Goal: Task Accomplishment & Management: Use online tool/utility

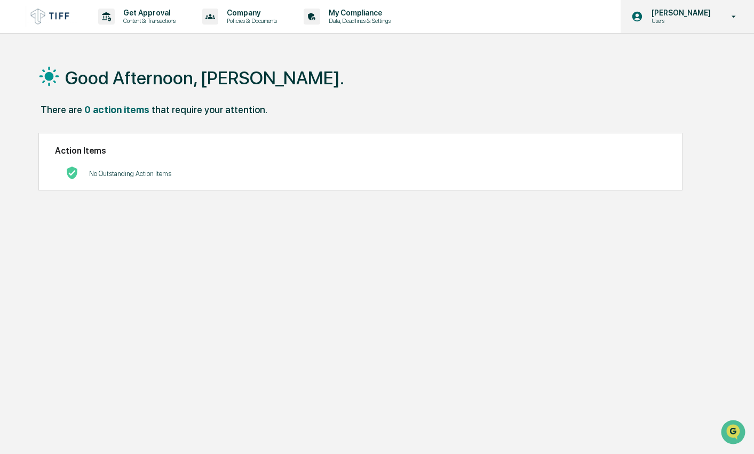
click at [725, 14] on icon at bounding box center [734, 17] width 19 height 10
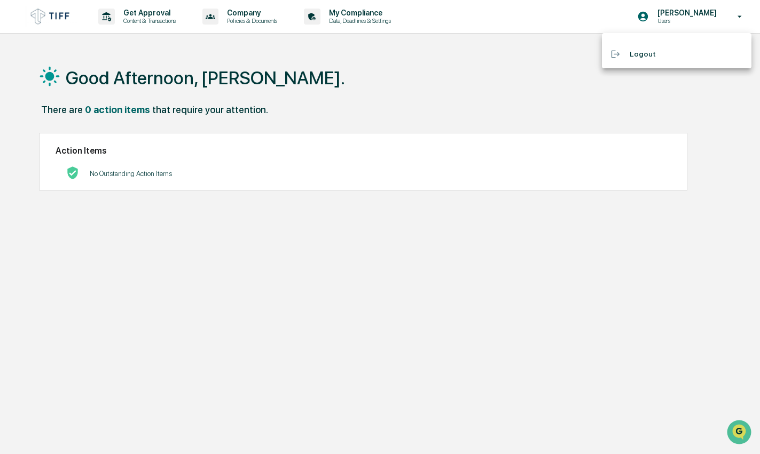
click at [431, 59] on div at bounding box center [380, 227] width 760 height 454
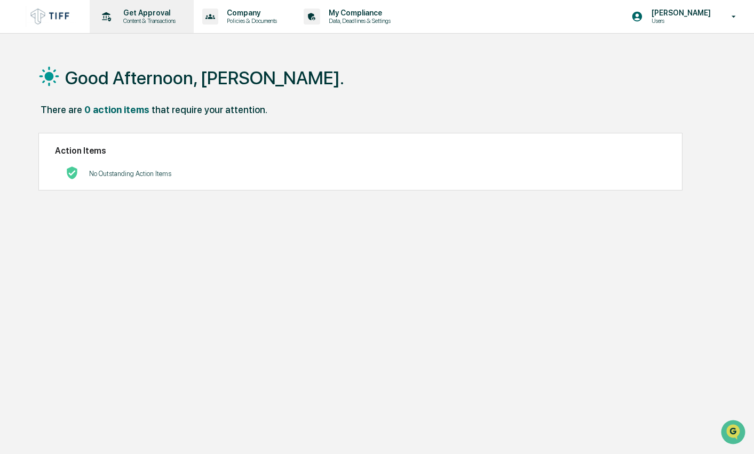
click at [121, 17] on p "Content & Transactions" at bounding box center [148, 20] width 66 height 7
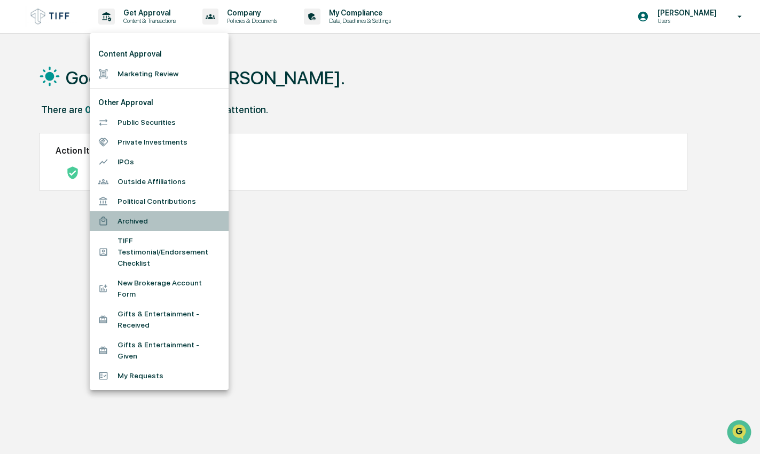
click at [131, 217] on li "Archived" at bounding box center [159, 221] width 139 height 20
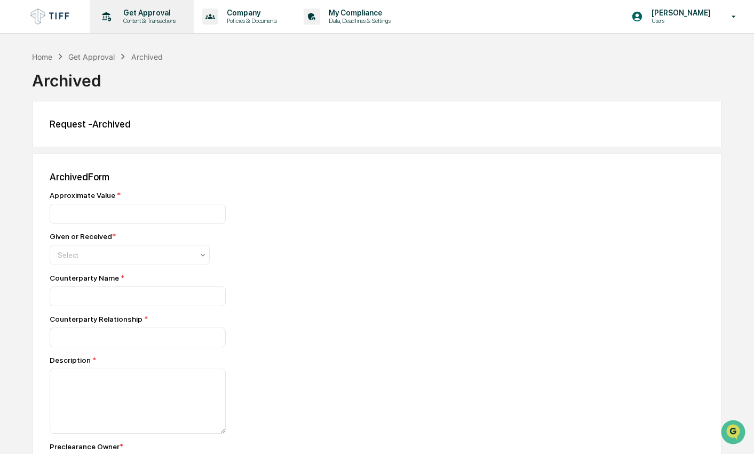
click at [129, 24] on p "Content & Transactions" at bounding box center [148, 20] width 66 height 7
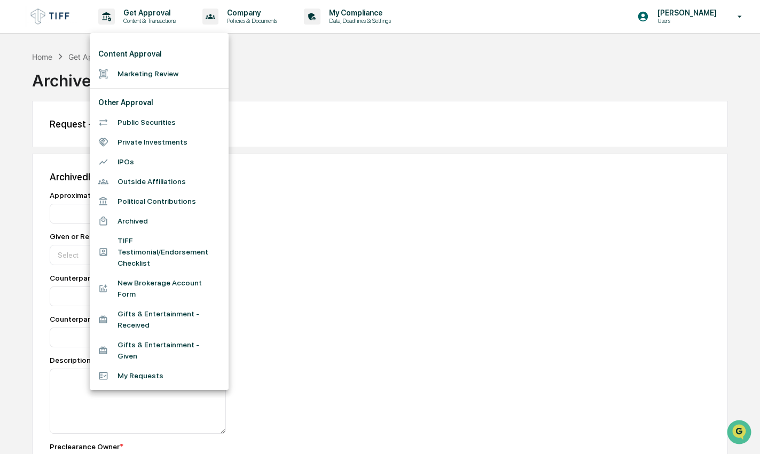
click at [135, 366] on li "My Requests" at bounding box center [159, 376] width 139 height 20
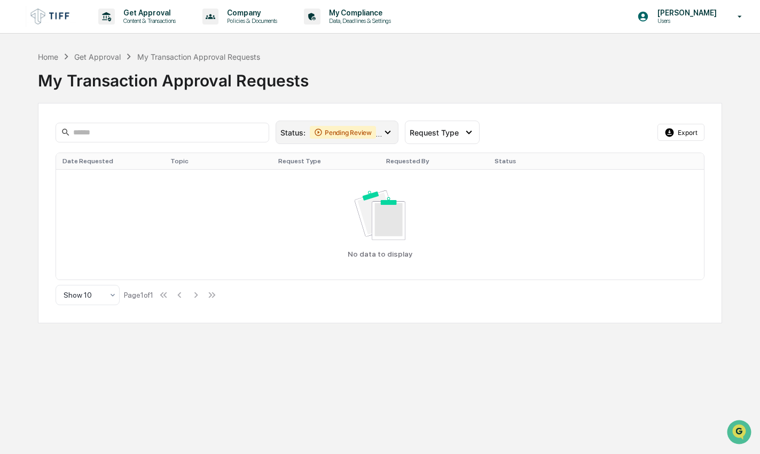
click at [389, 130] on icon at bounding box center [388, 133] width 12 height 12
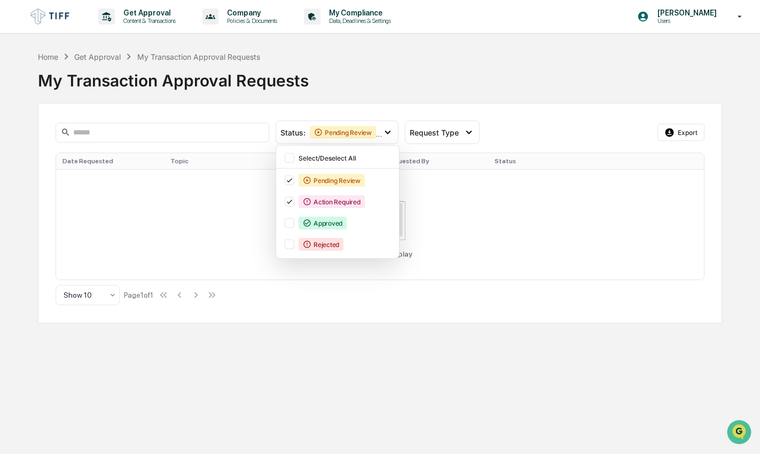
click at [378, 99] on div "Home Get Approval My Transaction Approval Requests My Transaction Approval Requ…" at bounding box center [380, 187] width 684 height 273
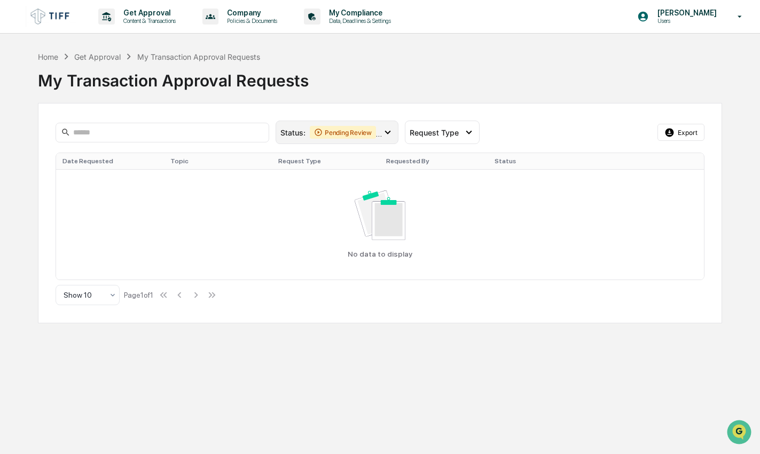
click at [383, 133] on icon at bounding box center [388, 133] width 12 height 12
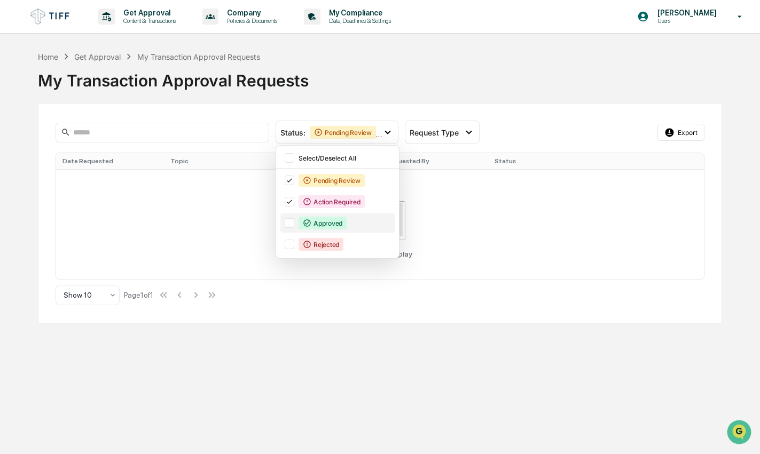
click at [283, 223] on div "Approved" at bounding box center [337, 223] width 114 height 19
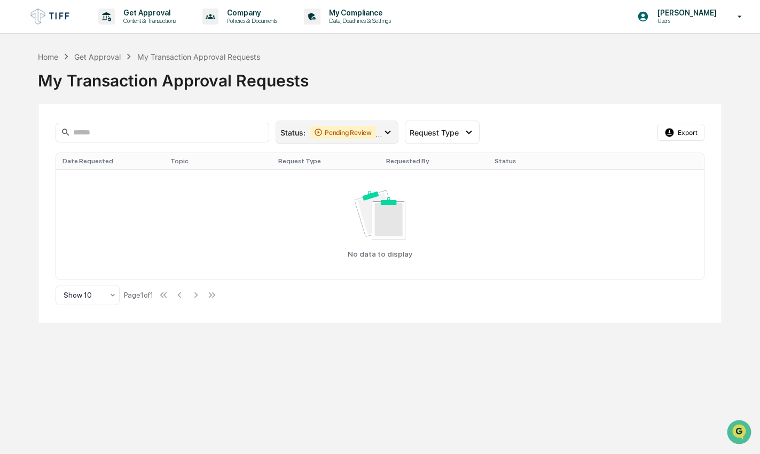
click at [389, 131] on icon at bounding box center [388, 133] width 12 height 12
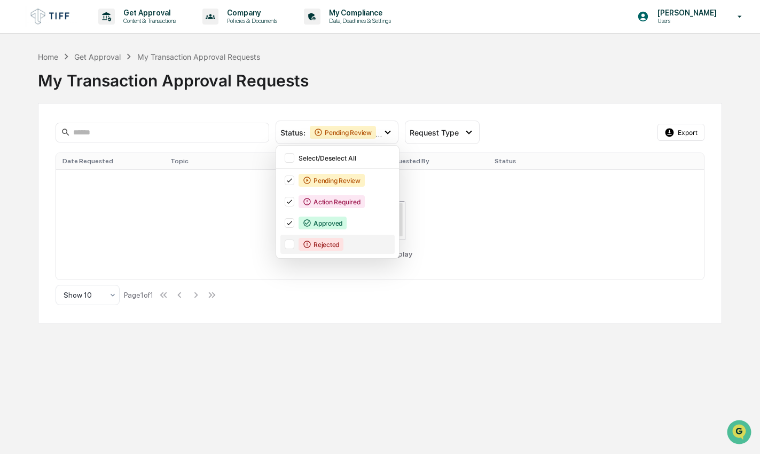
click at [286, 245] on div at bounding box center [290, 245] width 10 height 10
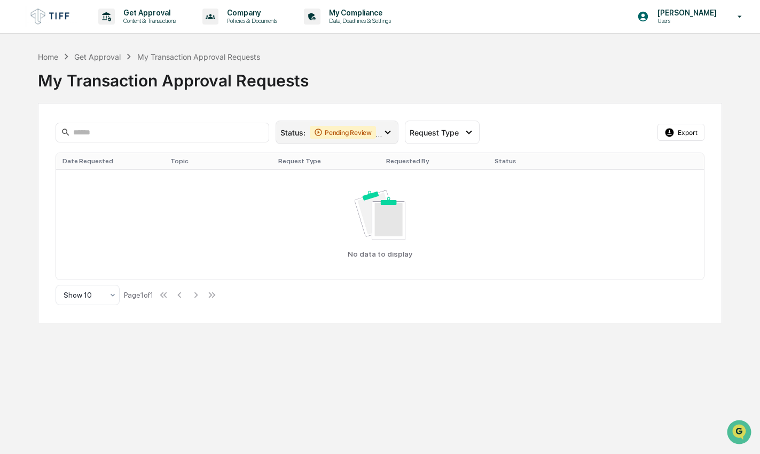
click at [392, 133] on icon at bounding box center [388, 133] width 12 height 12
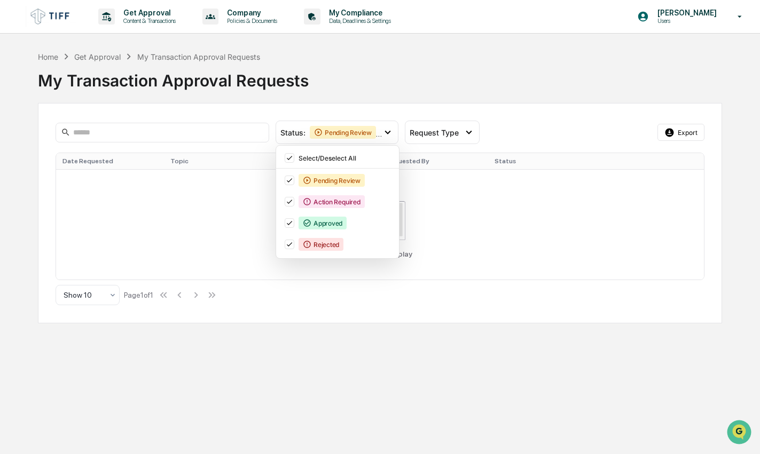
click at [382, 88] on div "My Transaction Approval Requests" at bounding box center [380, 76] width 684 height 28
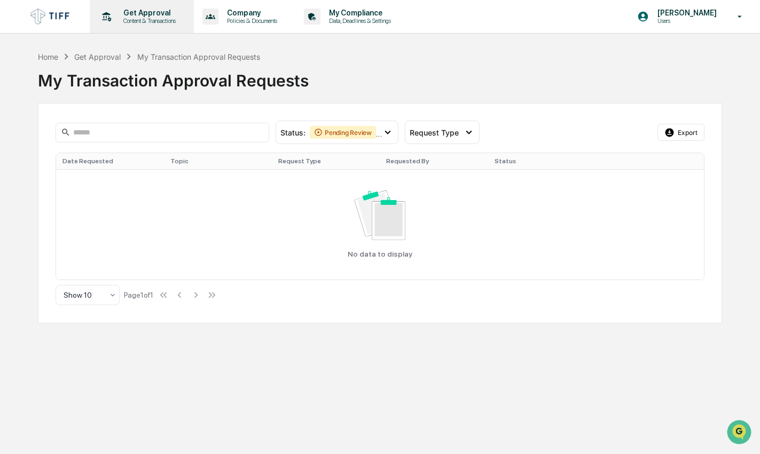
click at [128, 22] on p "Content & Transactions" at bounding box center [148, 20] width 66 height 7
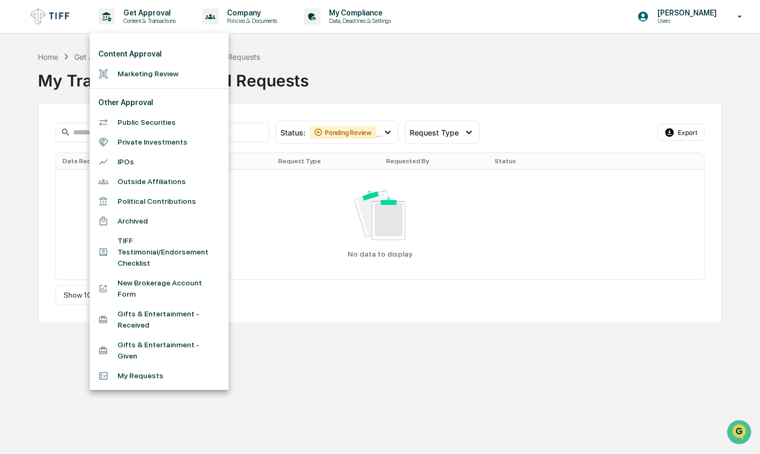
click at [139, 73] on li "Marketing Review" at bounding box center [159, 74] width 139 height 20
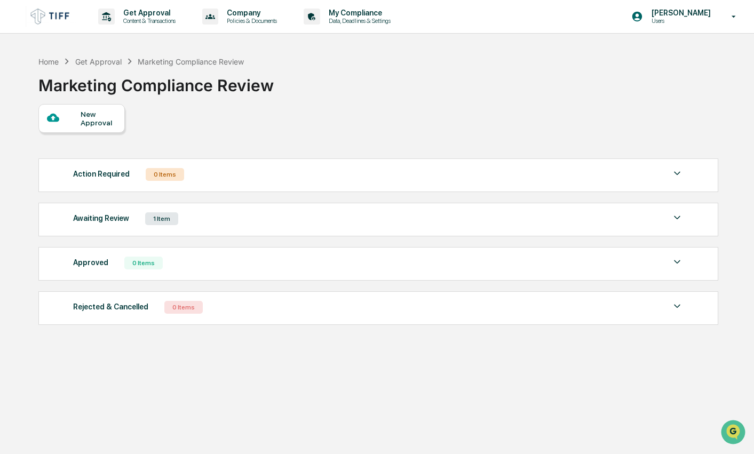
click at [199, 222] on div "Awaiting Review 1 Item" at bounding box center [378, 218] width 611 height 15
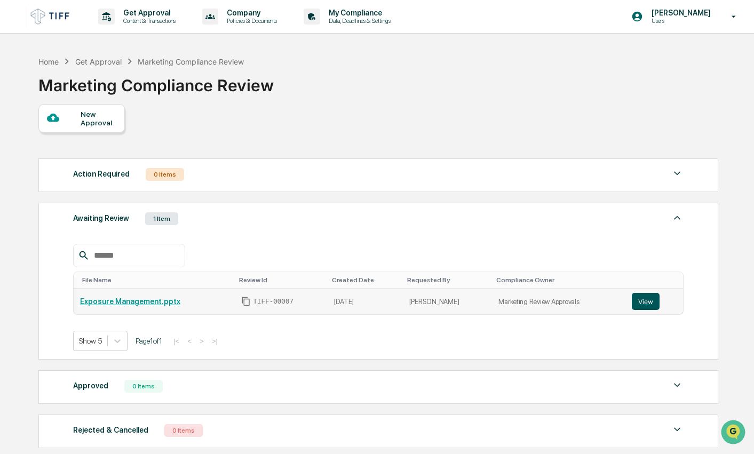
click at [638, 303] on button "View" at bounding box center [646, 301] width 28 height 17
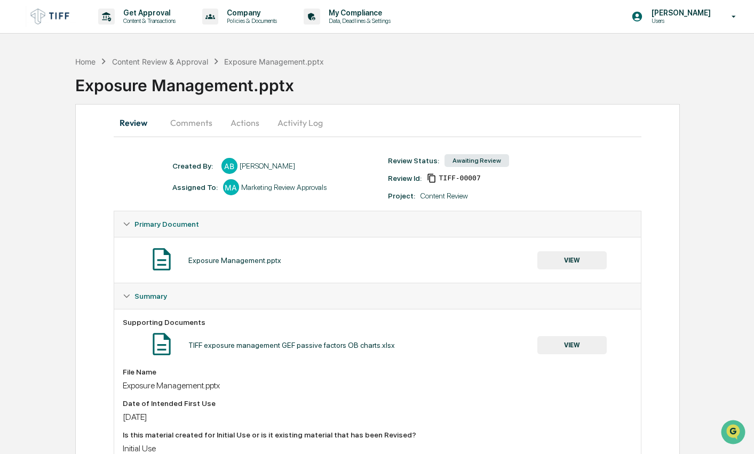
click at [585, 266] on button "VIEW" at bounding box center [572, 260] width 69 height 18
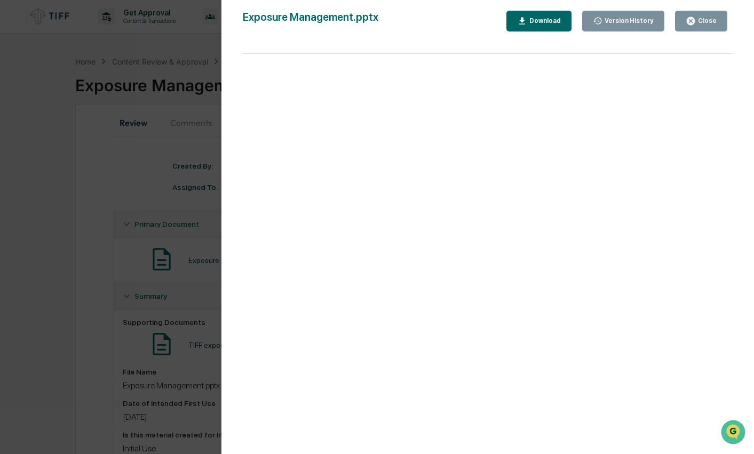
click at [709, 18] on div "Close" at bounding box center [706, 20] width 21 height 7
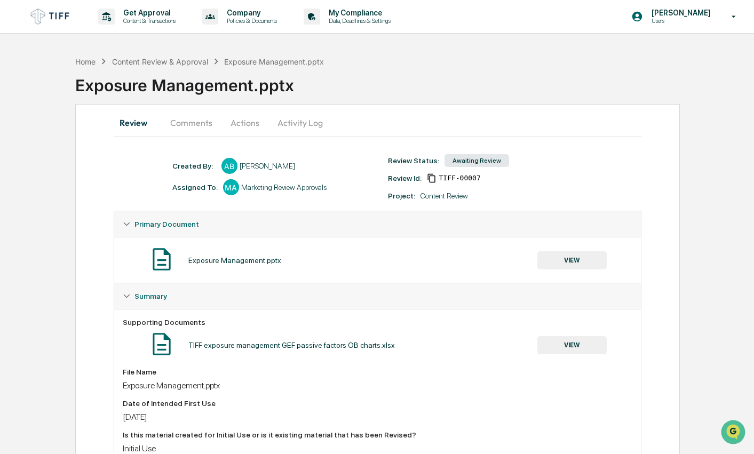
click at [189, 127] on button "Comments" at bounding box center [191, 123] width 59 height 26
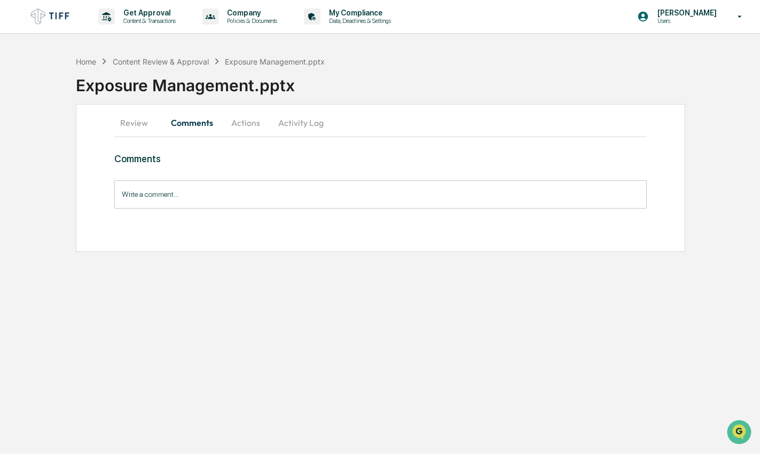
click at [133, 121] on button "Review" at bounding box center [138, 123] width 48 height 26
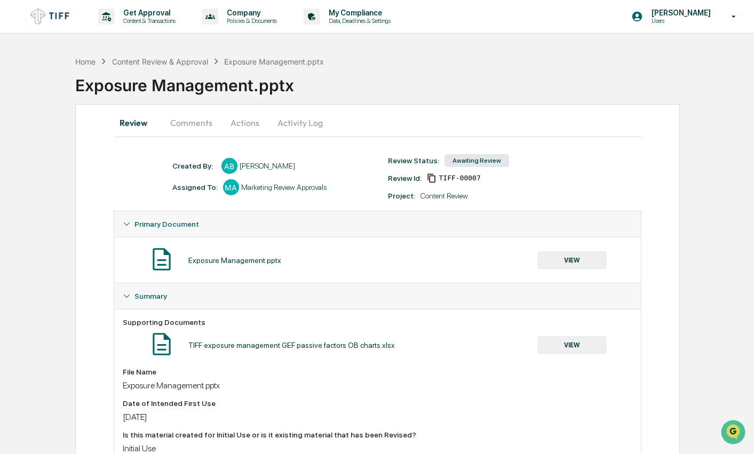
click at [244, 120] on button "Actions" at bounding box center [245, 123] width 48 height 26
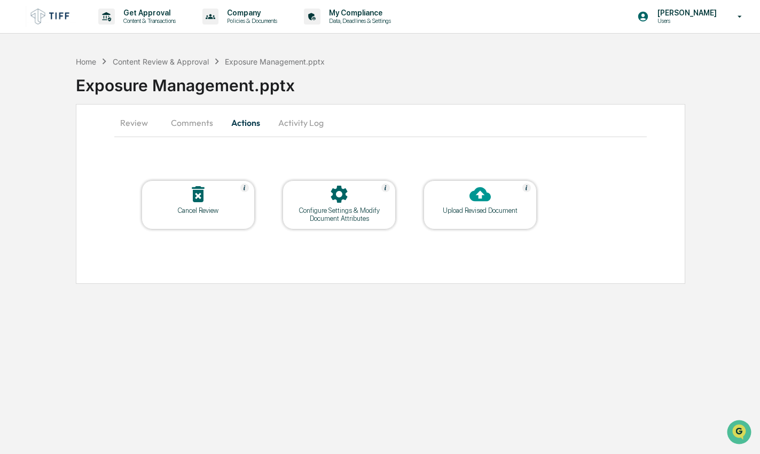
click at [491, 220] on div "Upload Revised Document" at bounding box center [479, 204] width 113 height 49
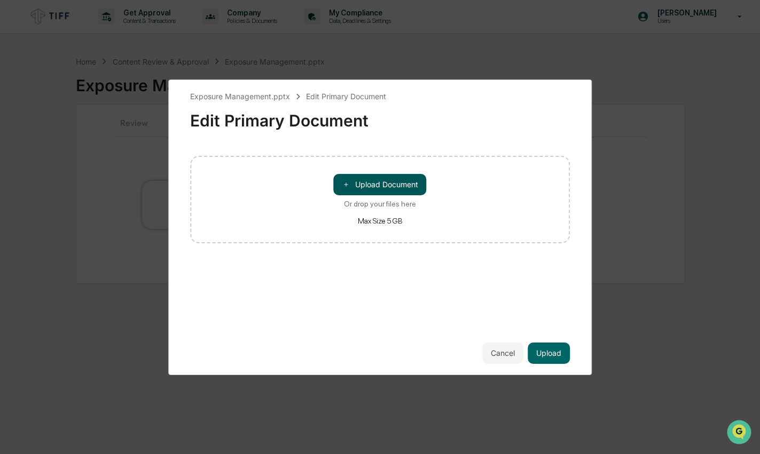
click at [390, 188] on button "＋ Upload Document" at bounding box center [380, 184] width 93 height 21
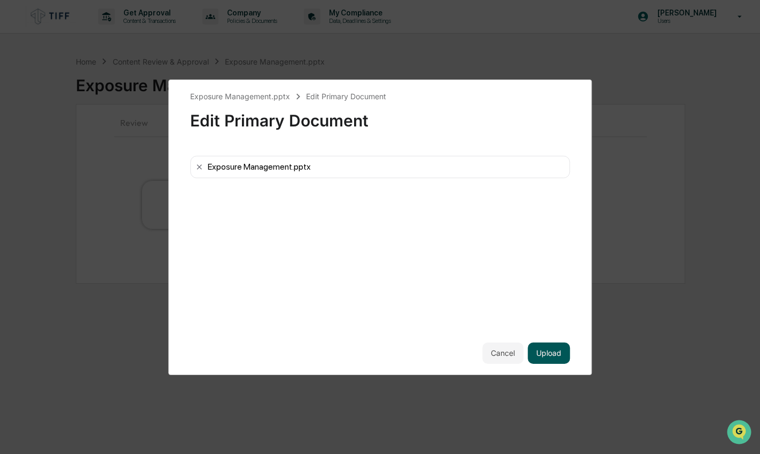
click at [556, 353] on button "Upload" at bounding box center [548, 353] width 42 height 21
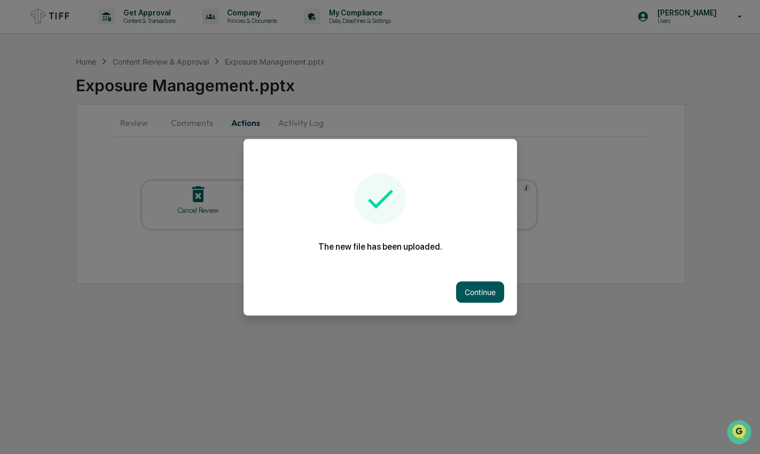
click at [470, 281] on button "Continue" at bounding box center [480, 291] width 48 height 21
